Goal: Task Accomplishment & Management: Use online tool/utility

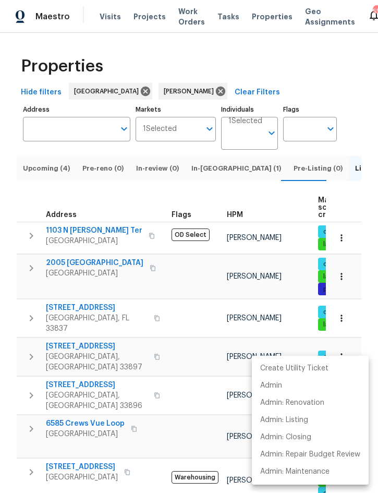
scroll to position [0, 10]
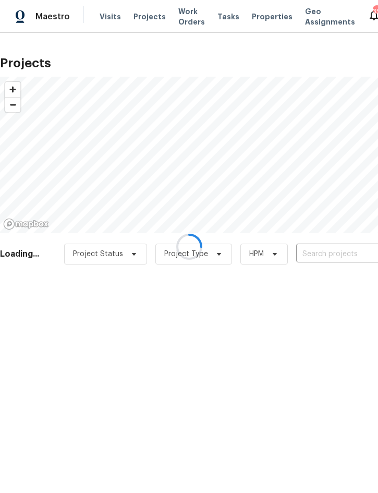
click at [326, 249] on div at bounding box center [189, 246] width 378 height 493
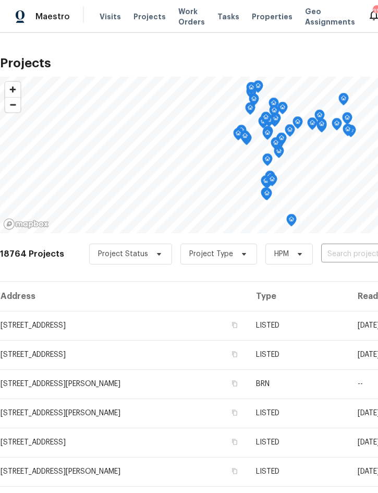
click at [324, 260] on input "text" at bounding box center [380, 254] width 119 height 16
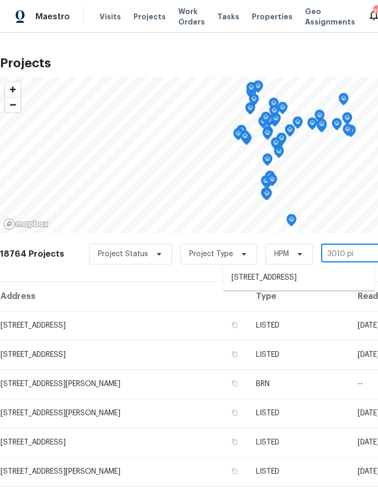
type input "3010 pin"
click at [296, 283] on li "[STREET_ADDRESS]" at bounding box center [299, 277] width 152 height 17
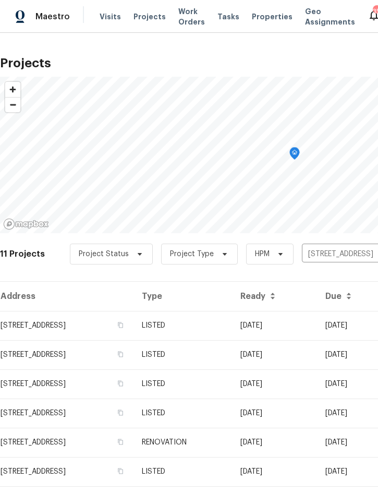
click at [232, 325] on td "LISTED" at bounding box center [182, 325] width 99 height 29
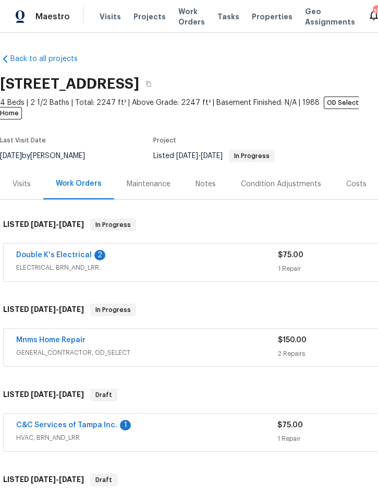
click at [68, 251] on link "Double K's Electrical" at bounding box center [54, 254] width 76 height 7
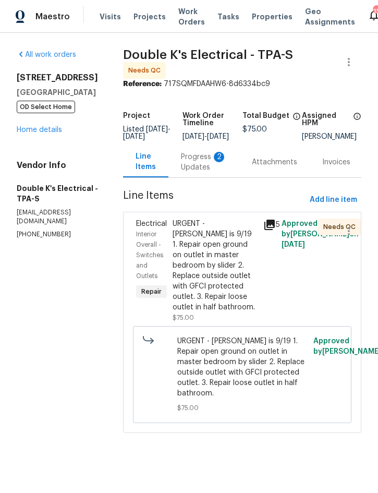
click at [226, 271] on div "URGENT - [PERSON_NAME] is 9/19 1. Repair open ground on outlet in master bedroo…" at bounding box center [215, 265] width 85 height 94
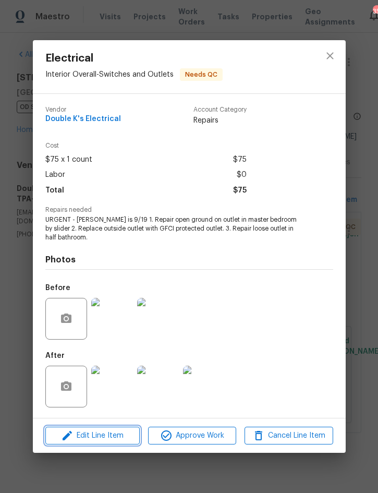
click at [107, 436] on span "Edit Line Item" at bounding box center [92, 435] width 88 height 13
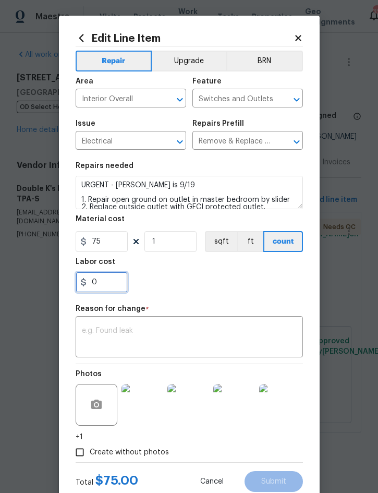
click at [111, 286] on input "0" at bounding box center [102, 282] width 52 height 21
type input "125"
click at [180, 324] on div "x ​" at bounding box center [189, 338] width 227 height 39
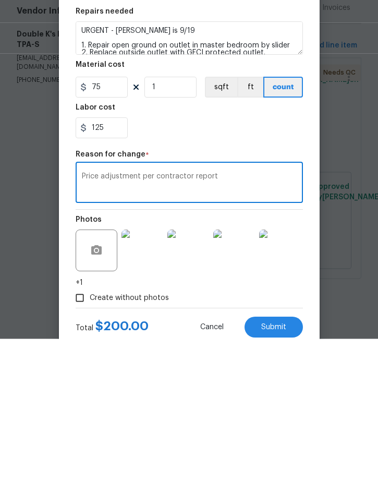
type textarea "Price adjustment per contractor report"
click at [278, 478] on span "Submit" at bounding box center [273, 482] width 25 height 8
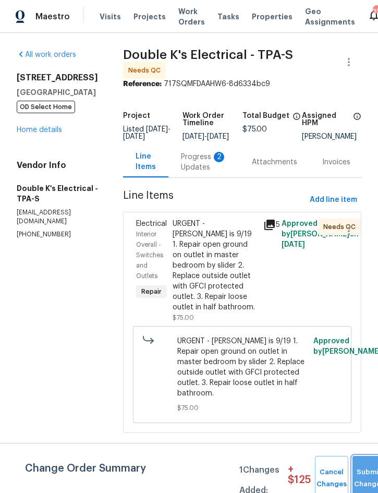
click at [364, 478] on span "Submit Changes" at bounding box center [369, 478] width 23 height 24
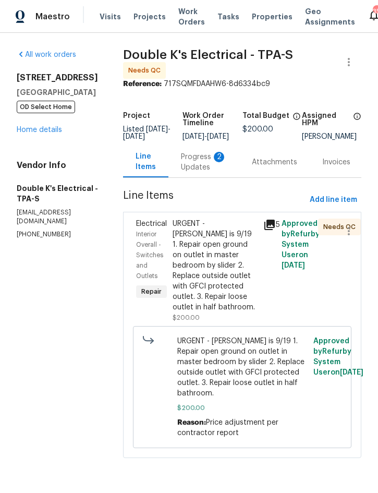
click at [223, 249] on div "URGENT - [PERSON_NAME] is 9/19 1. Repair open ground on outlet in master bedroo…" at bounding box center [215, 265] width 85 height 94
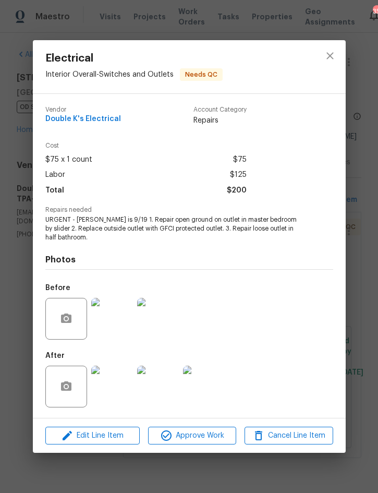
click at [115, 387] on img at bounding box center [112, 386] width 42 height 42
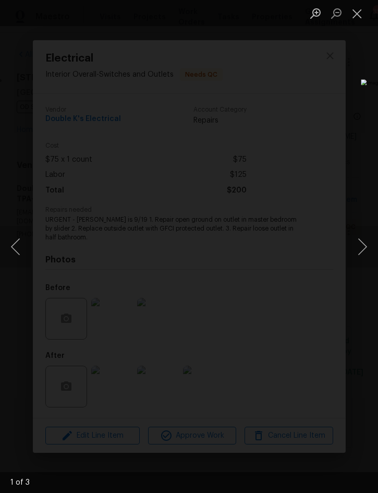
click at [364, 242] on button "Next image" at bounding box center [362, 247] width 31 height 42
click at [361, 246] on button "Next image" at bounding box center [362, 247] width 31 height 42
click at [357, 250] on button "Next image" at bounding box center [362, 247] width 31 height 42
click at [359, 15] on button "Close lightbox" at bounding box center [357, 13] width 21 height 18
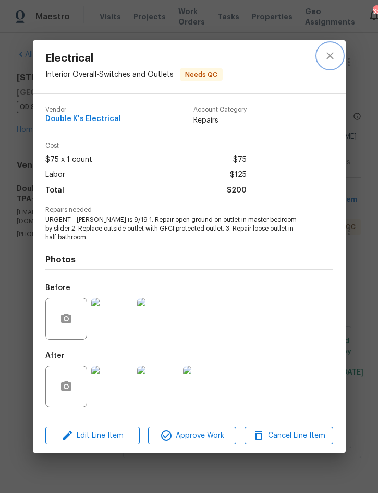
click at [331, 55] on icon "close" at bounding box center [330, 56] width 13 height 13
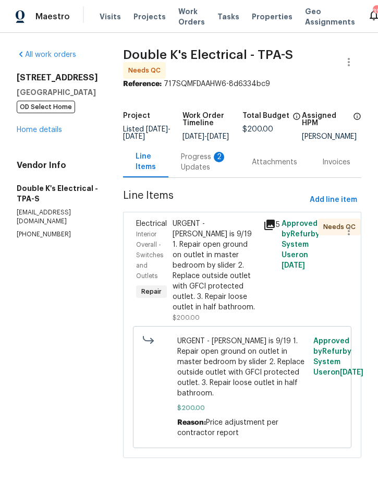
click at [223, 261] on div "URGENT - [PERSON_NAME] is 9/19 1. Repair open ground on outlet in master bedroo…" at bounding box center [215, 265] width 85 height 94
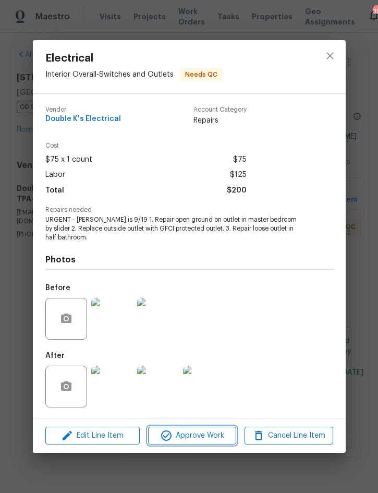
click at [203, 432] on span "Approve Work" at bounding box center [192, 435] width 82 height 13
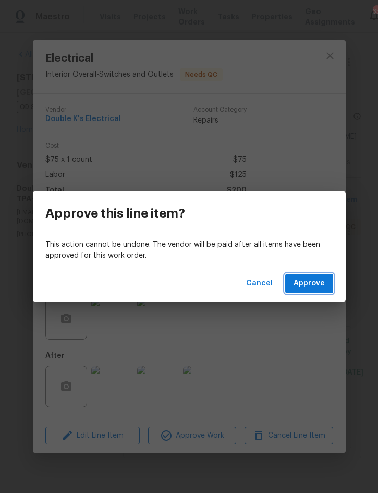
click at [314, 287] on span "Approve" at bounding box center [308, 283] width 31 height 13
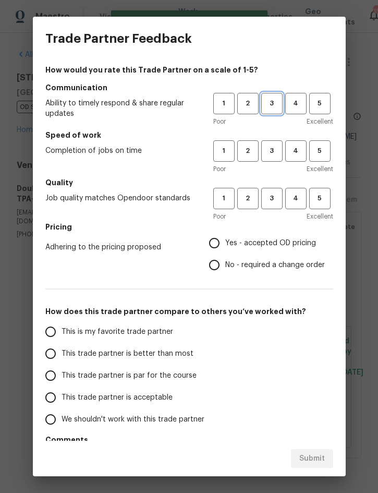
click at [279, 103] on span "3" at bounding box center [271, 103] width 19 height 12
click at [274, 145] on span "3" at bounding box center [271, 151] width 19 height 12
click at [275, 199] on span "3" at bounding box center [271, 198] width 19 height 12
click at [273, 246] on span "Yes - accepted OD pricing" at bounding box center [270, 243] width 91 height 11
click at [225, 246] on input "Yes - accepted OD pricing" at bounding box center [214, 243] width 22 height 22
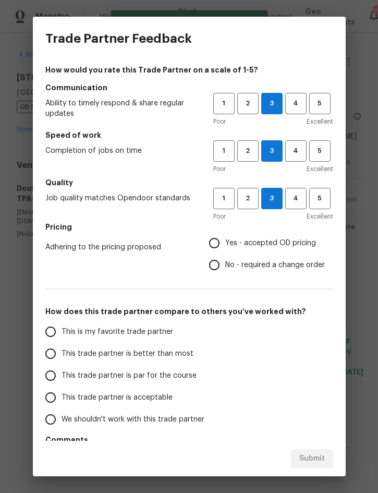
radio input "true"
click at [176, 352] on span "This trade partner is better than most" at bounding box center [128, 353] width 132 height 11
click at [62, 352] on input "This trade partner is better than most" at bounding box center [51, 353] width 22 height 22
click at [311, 452] on span "Submit" at bounding box center [312, 458] width 26 height 13
radio input "true"
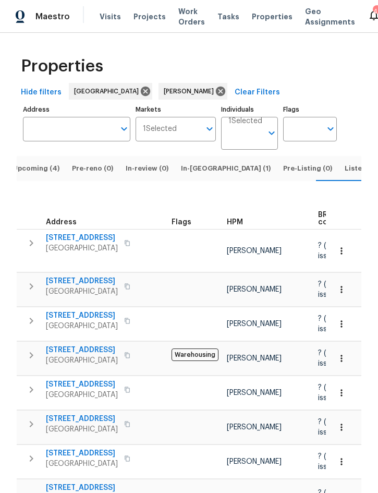
click at [36, 163] on span "Upcoming (4)" at bounding box center [36, 168] width 47 height 11
